Goal: Find specific page/section: Find specific page/section

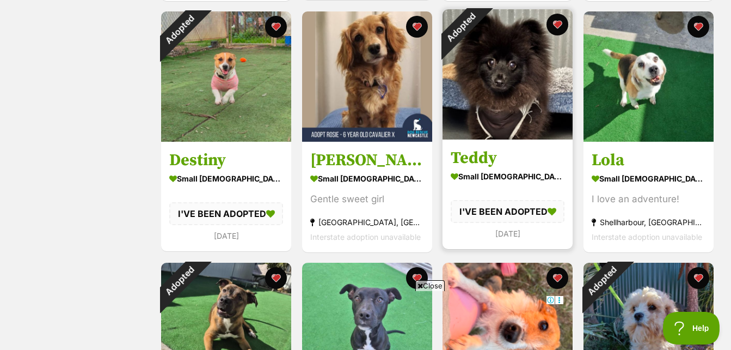
click at [519, 63] on img at bounding box center [508, 74] width 130 height 130
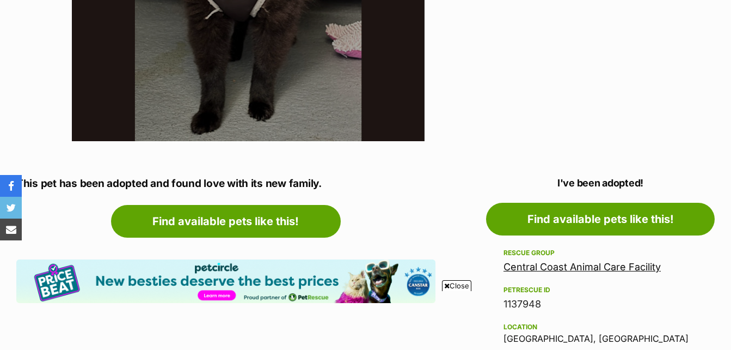
click at [586, 266] on link "Central Coast Animal Care Facility" at bounding box center [582, 266] width 157 height 11
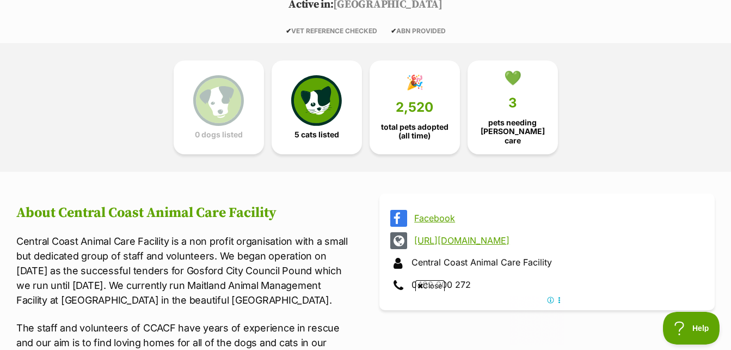
scroll to position [223, 0]
